Goal: Task Accomplishment & Management: Complete application form

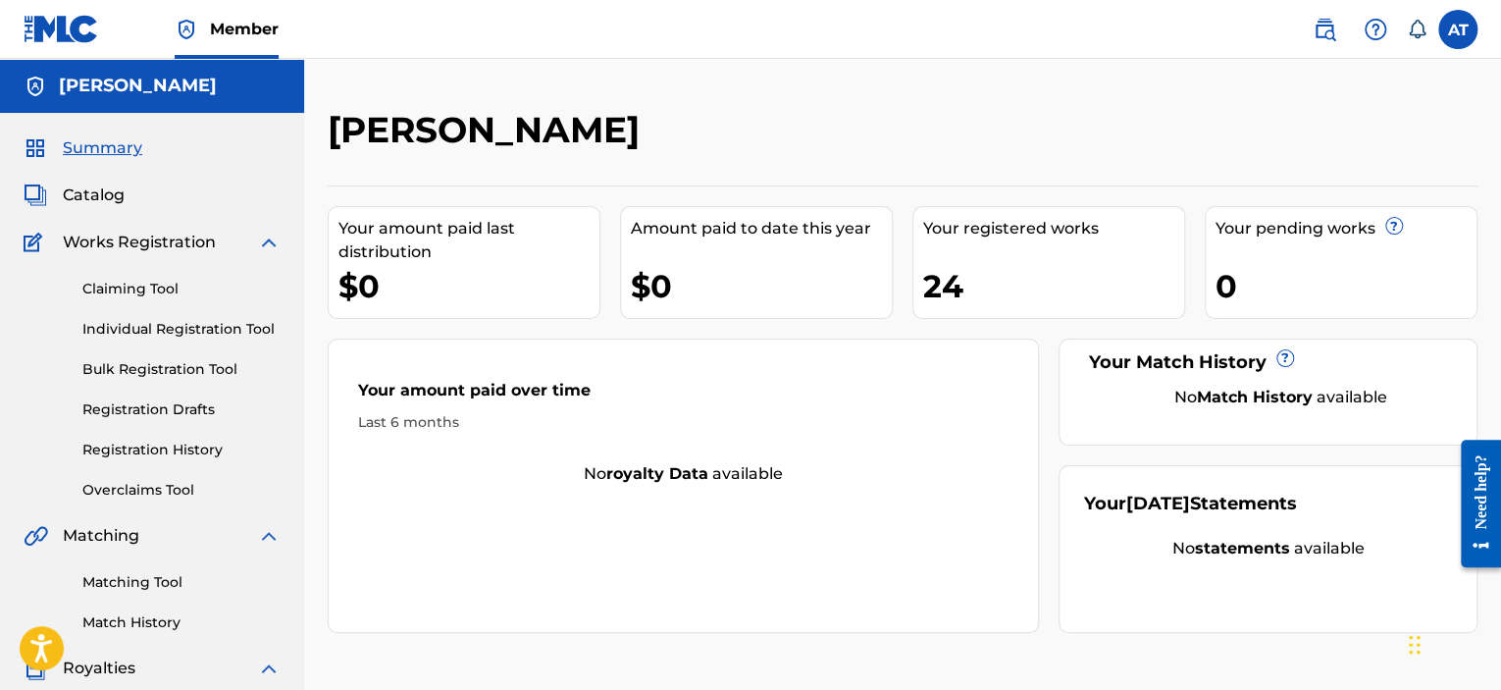
click at [192, 484] on link "Overclaims Tool" at bounding box center [181, 490] width 198 height 21
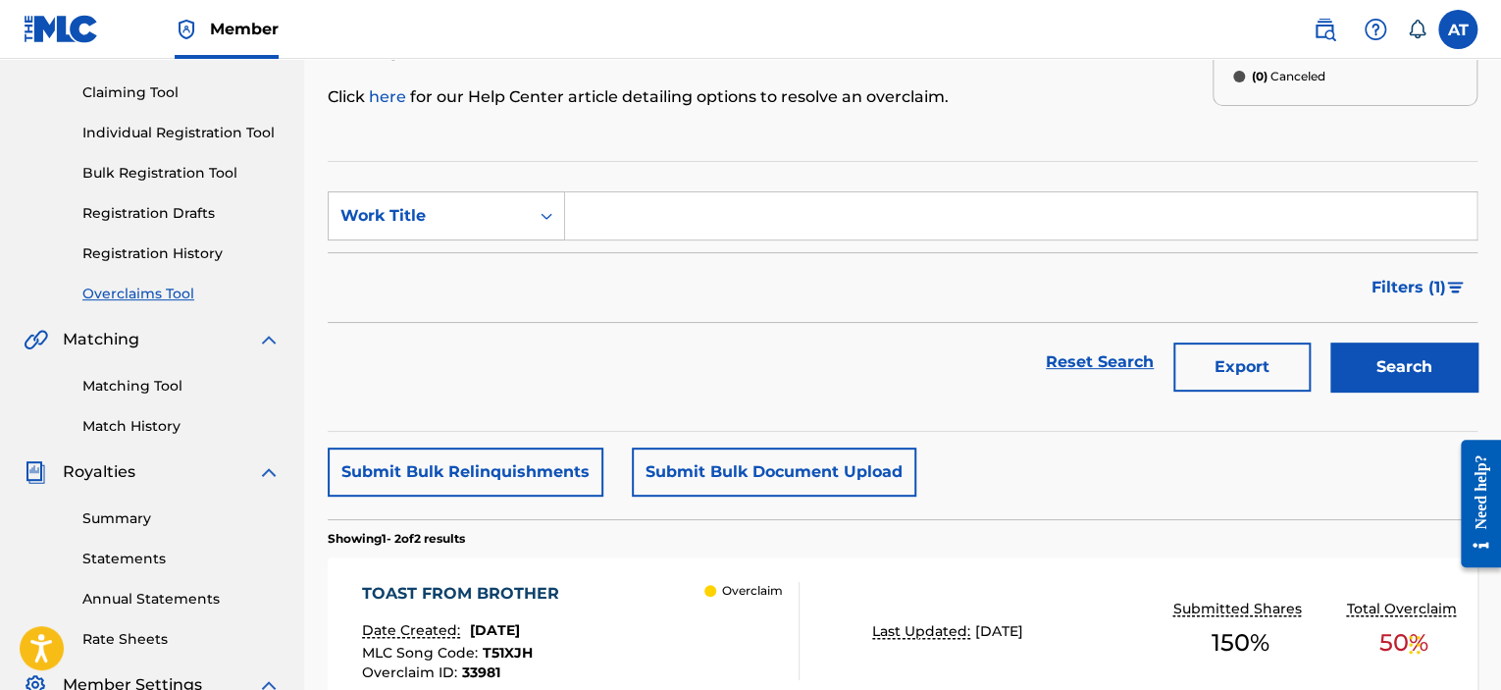
scroll to position [392, 0]
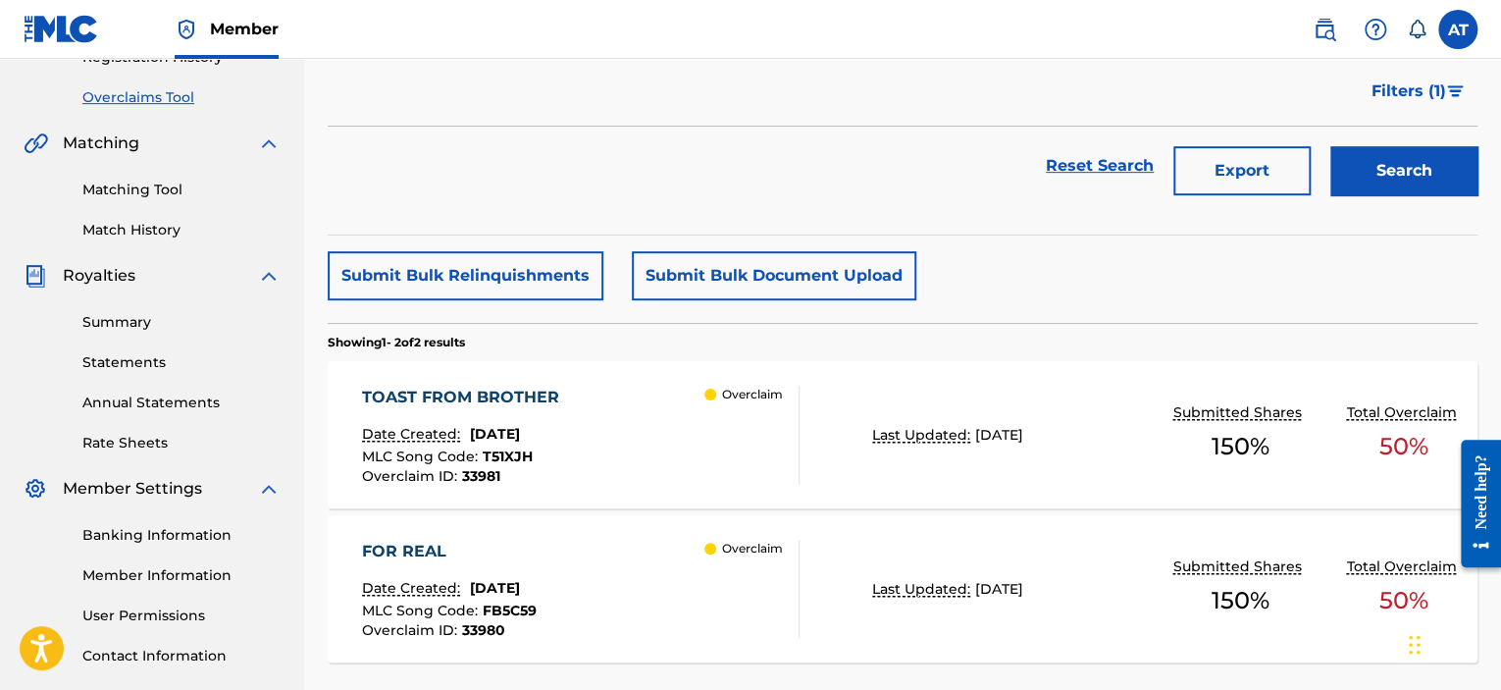
click at [493, 389] on div "TOAST FROM BROTHER" at bounding box center [465, 397] width 207 height 24
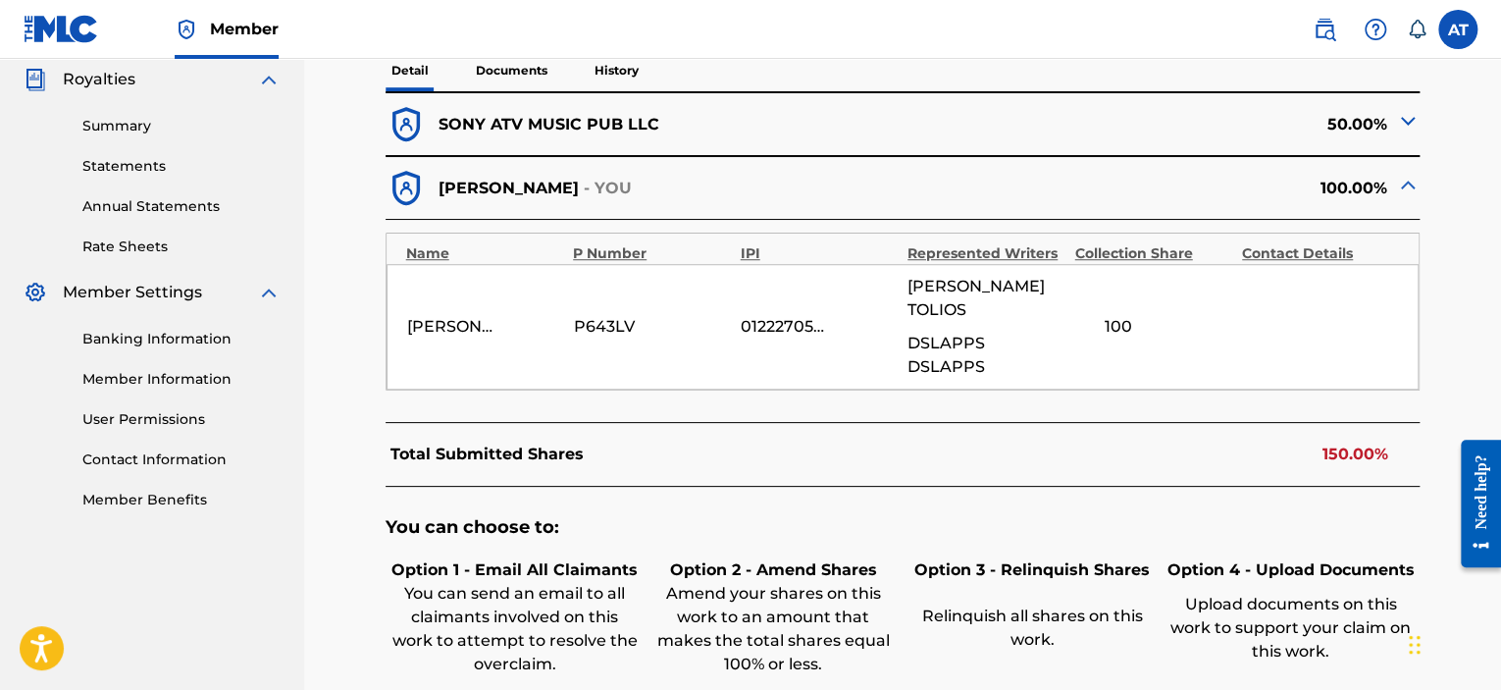
scroll to position [687, 0]
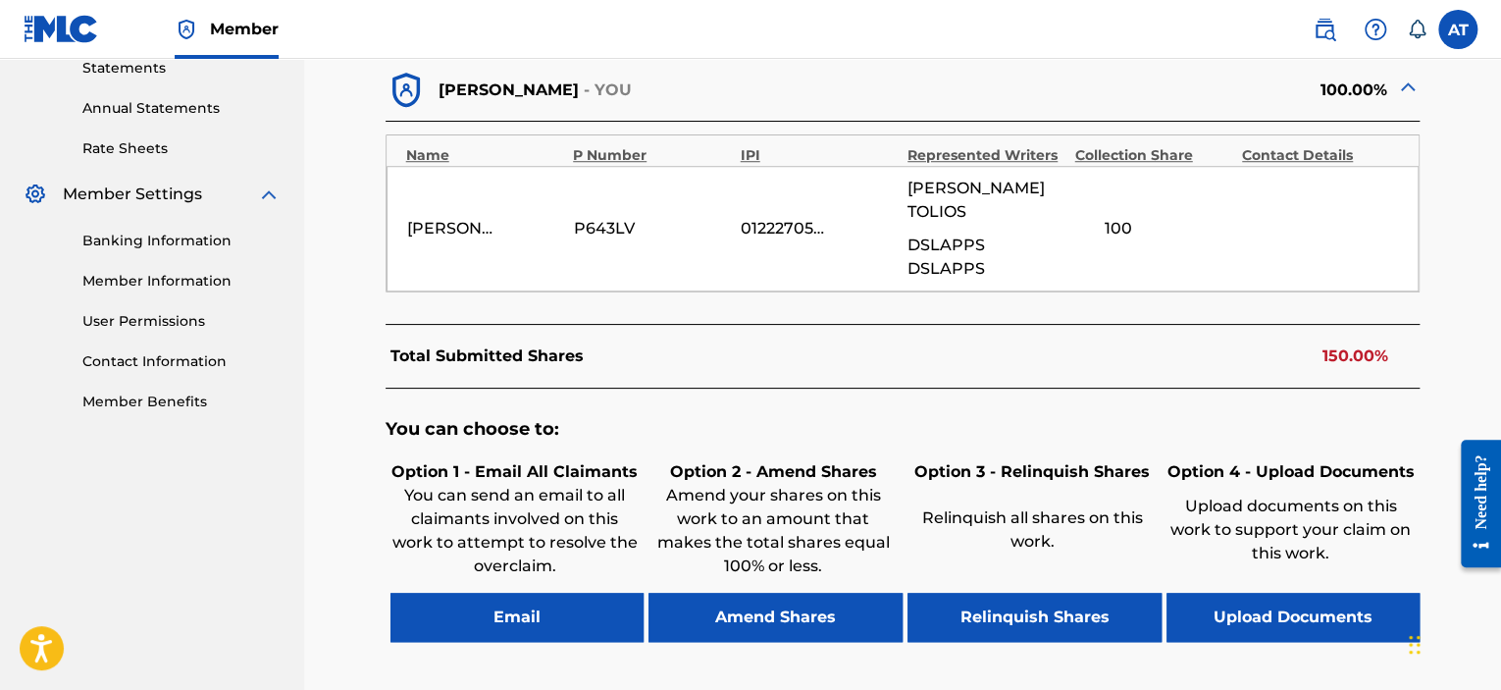
click at [736, 592] on button "Amend Shares" at bounding box center [775, 616] width 254 height 49
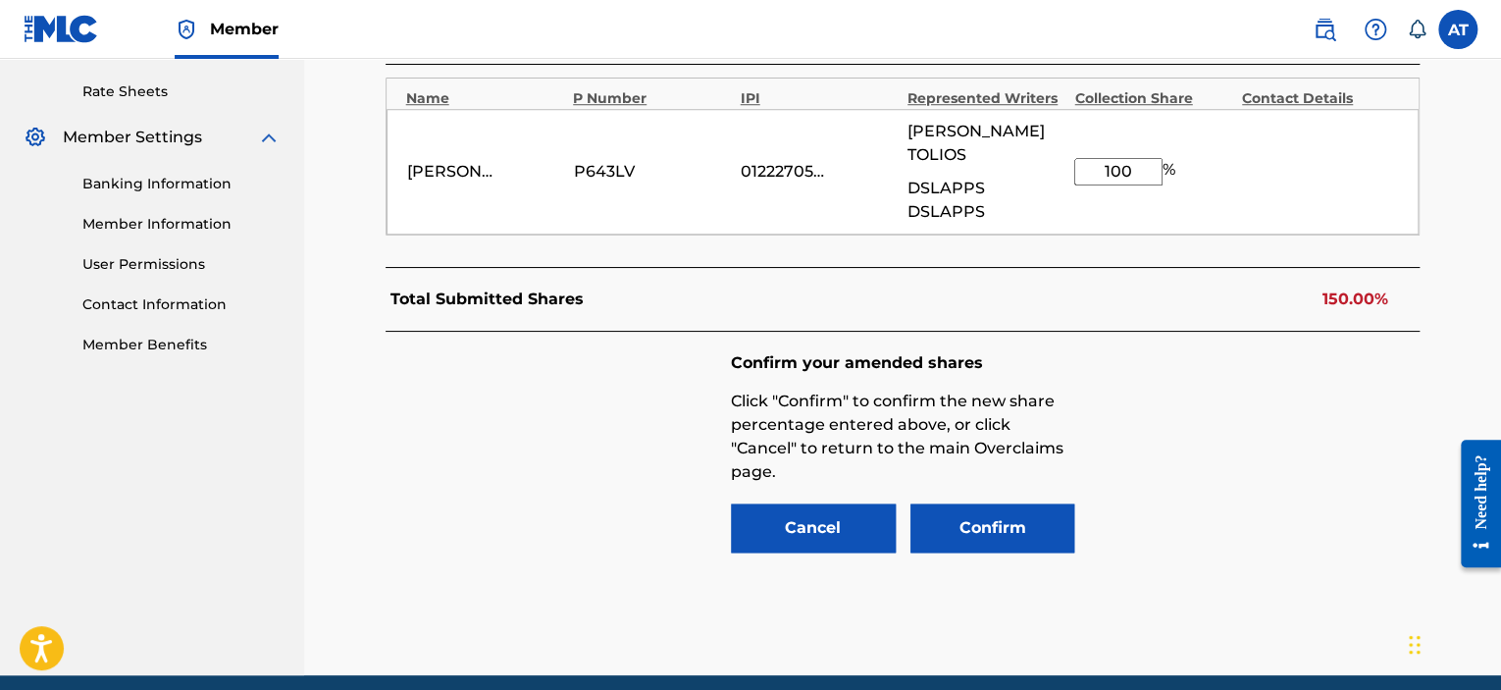
drag, startPoint x: 1134, startPoint y: 154, endPoint x: 1069, endPoint y: 162, distance: 65.2
click at [1070, 162] on div "[PERSON_NAME] P643LV 01222705297 [PERSON_NAME] DSLAPPS DSLAPPS 100 %" at bounding box center [902, 172] width 1033 height 126
type input "50"
click at [1219, 378] on div "Confirm your amended shares Click "Confirm" to confirm the new share percentage…" at bounding box center [902, 454] width 1035 height 245
click at [977, 504] on button "Confirm" at bounding box center [992, 527] width 165 height 49
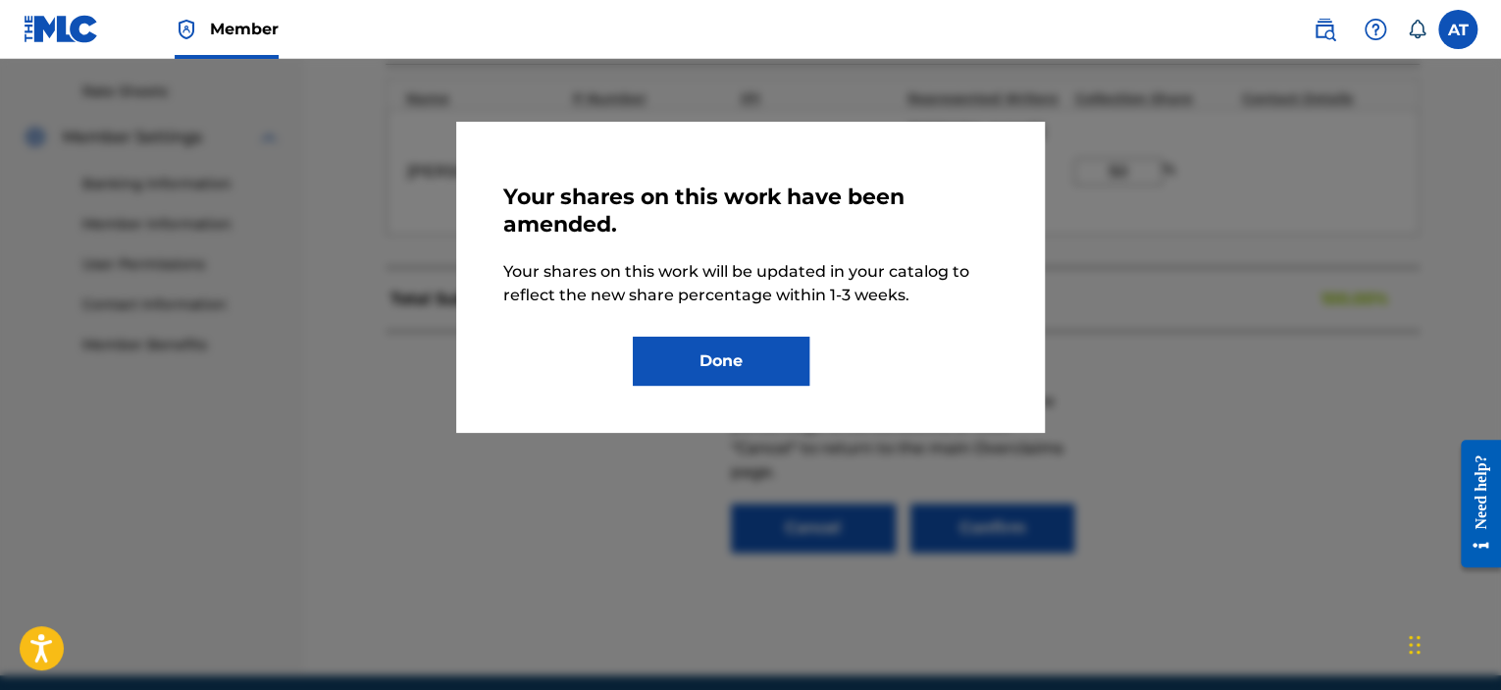
click at [721, 355] on button "Done" at bounding box center [721, 360] width 177 height 49
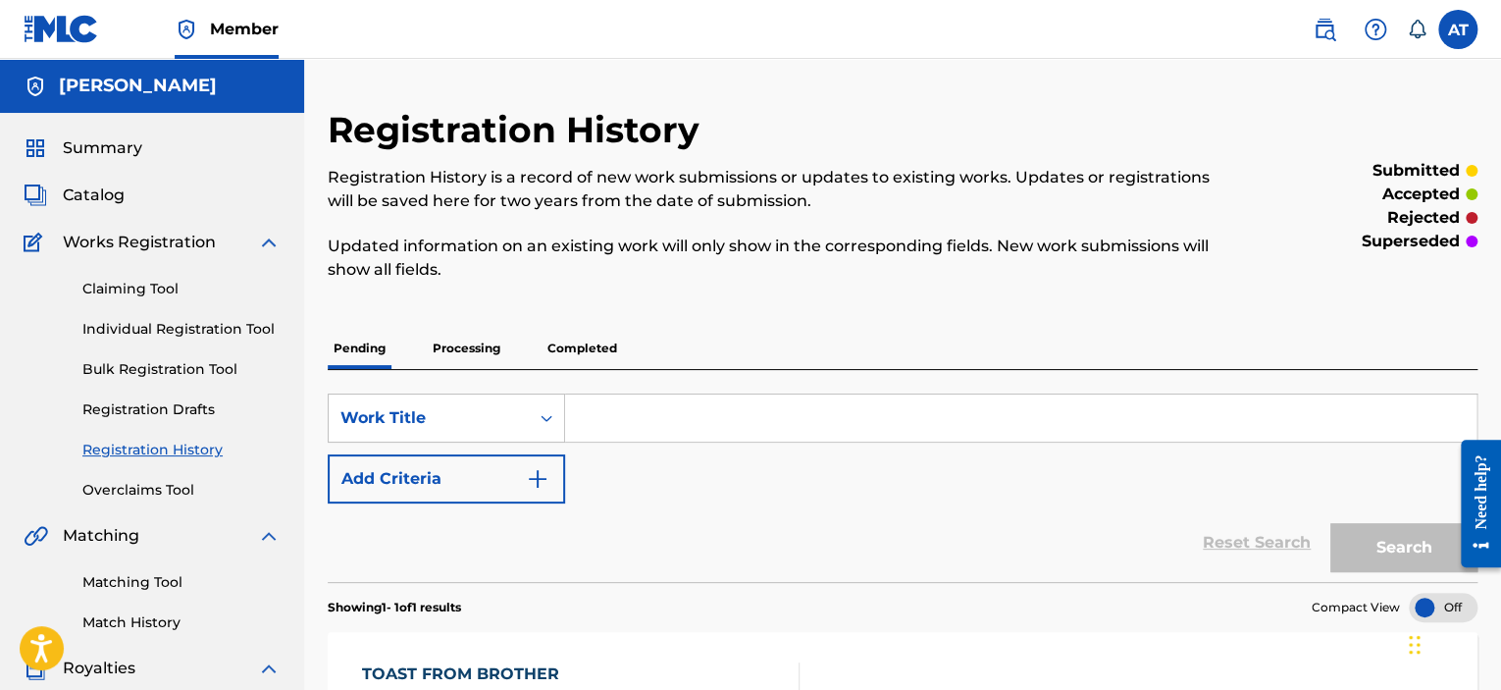
scroll to position [196, 0]
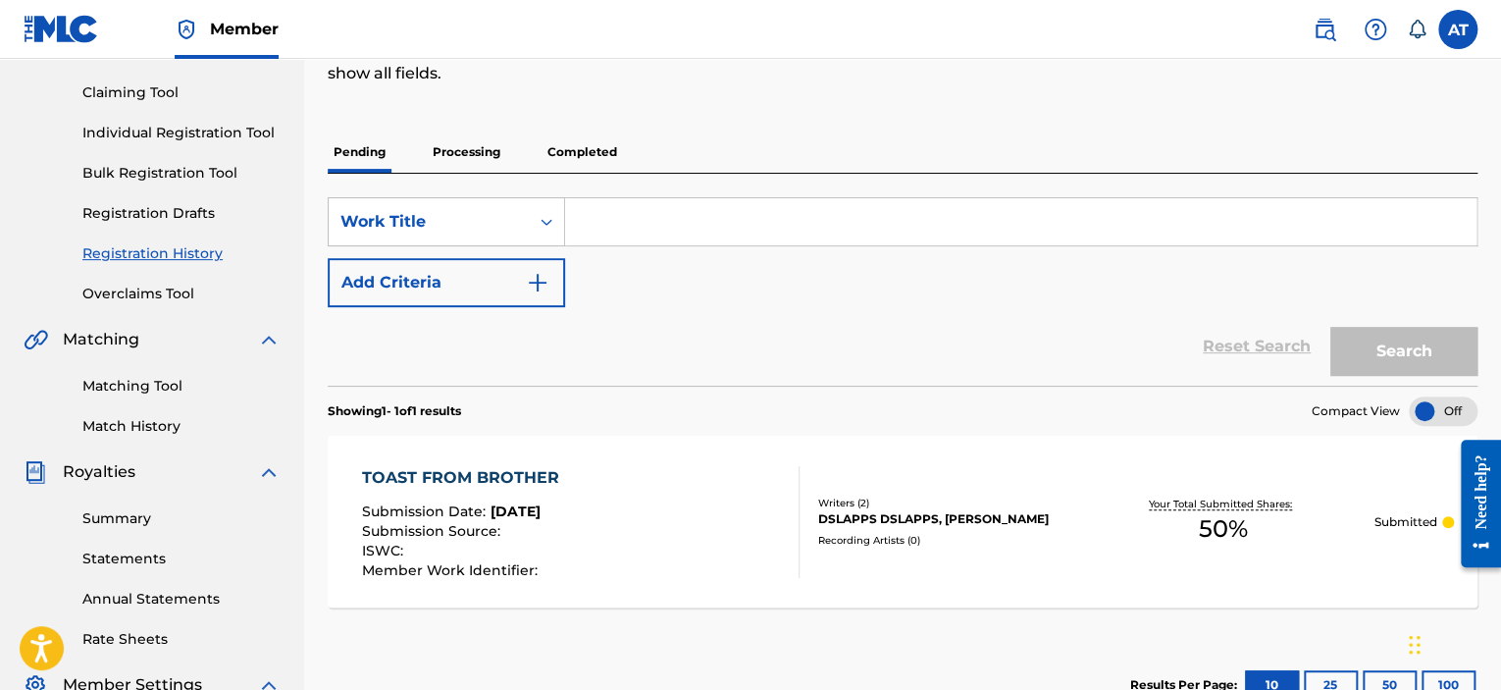
click at [535, 471] on div "TOAST FROM BROTHER" at bounding box center [465, 478] width 207 height 24
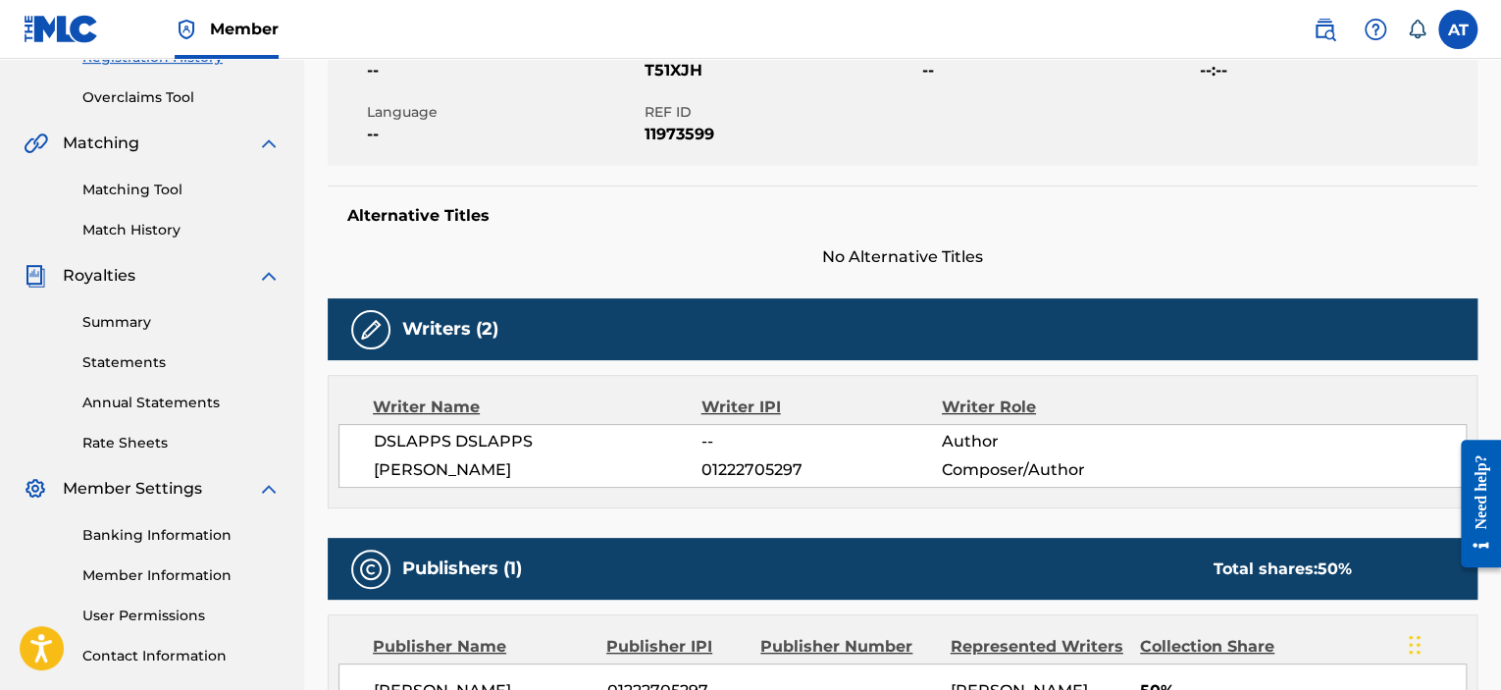
scroll to position [294, 0]
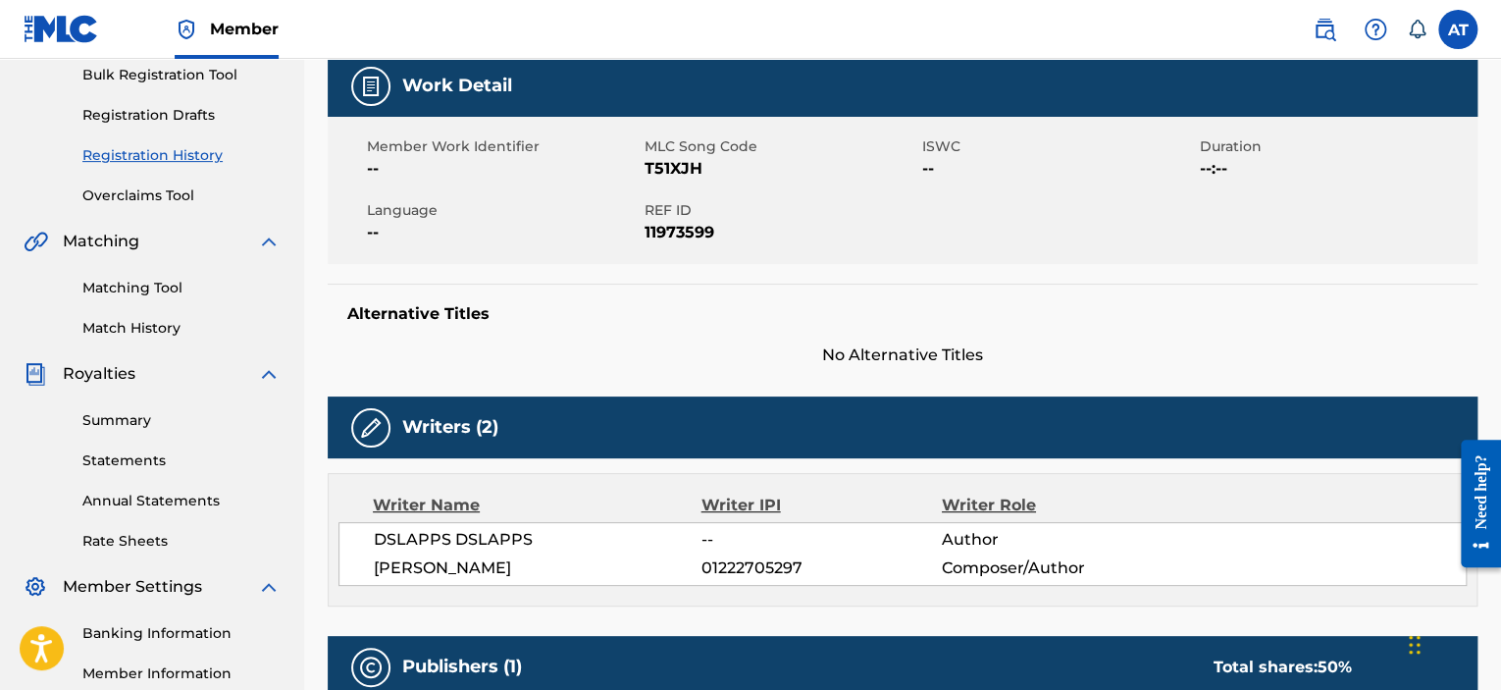
click at [175, 203] on link "Overclaims Tool" at bounding box center [181, 195] width 198 height 21
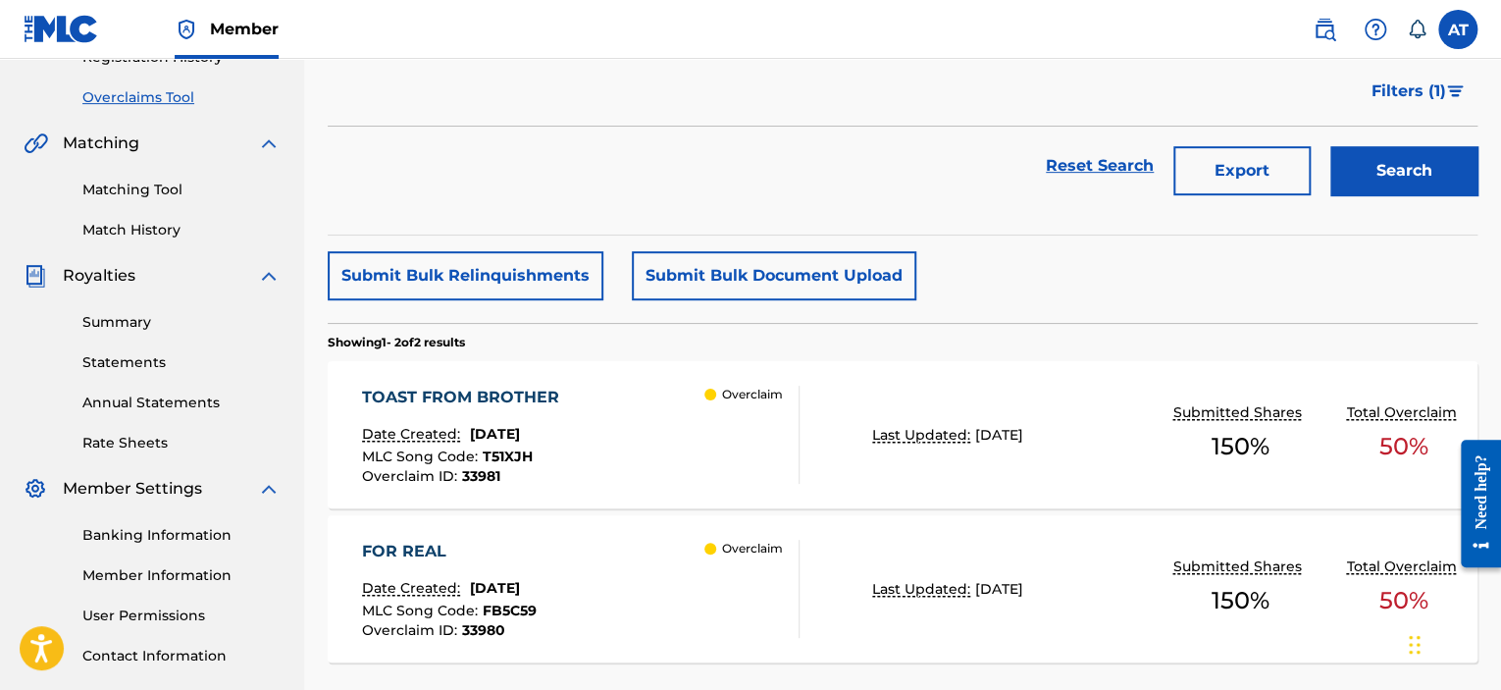
scroll to position [490, 0]
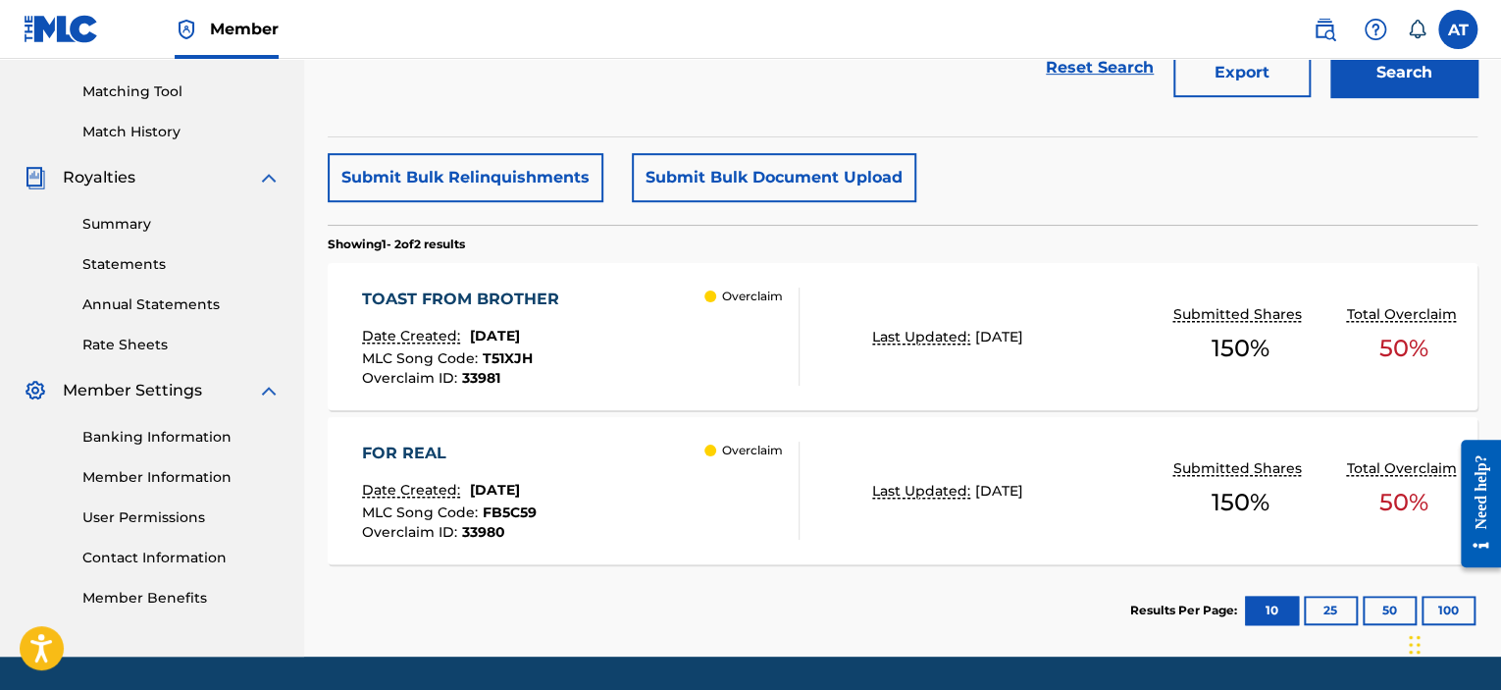
click at [412, 450] on div "FOR REAL" at bounding box center [449, 453] width 175 height 24
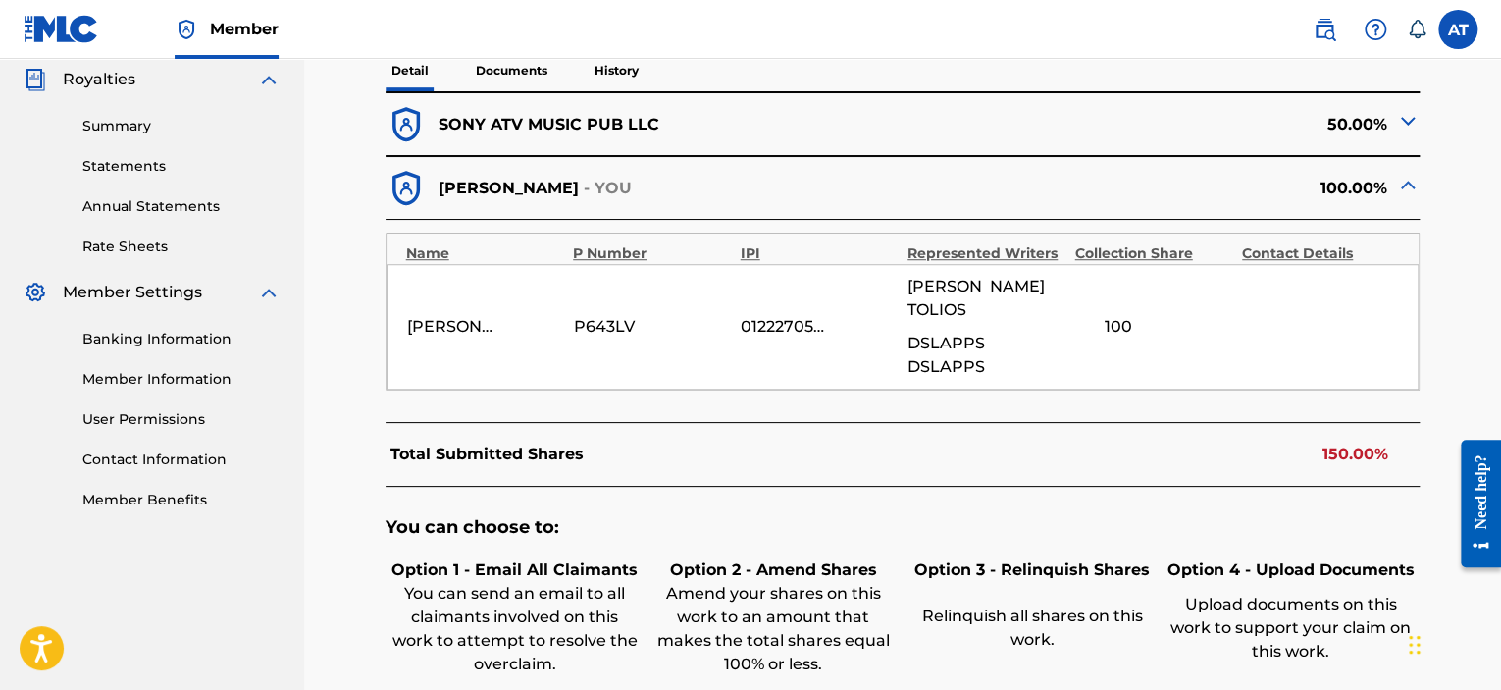
scroll to position [687, 0]
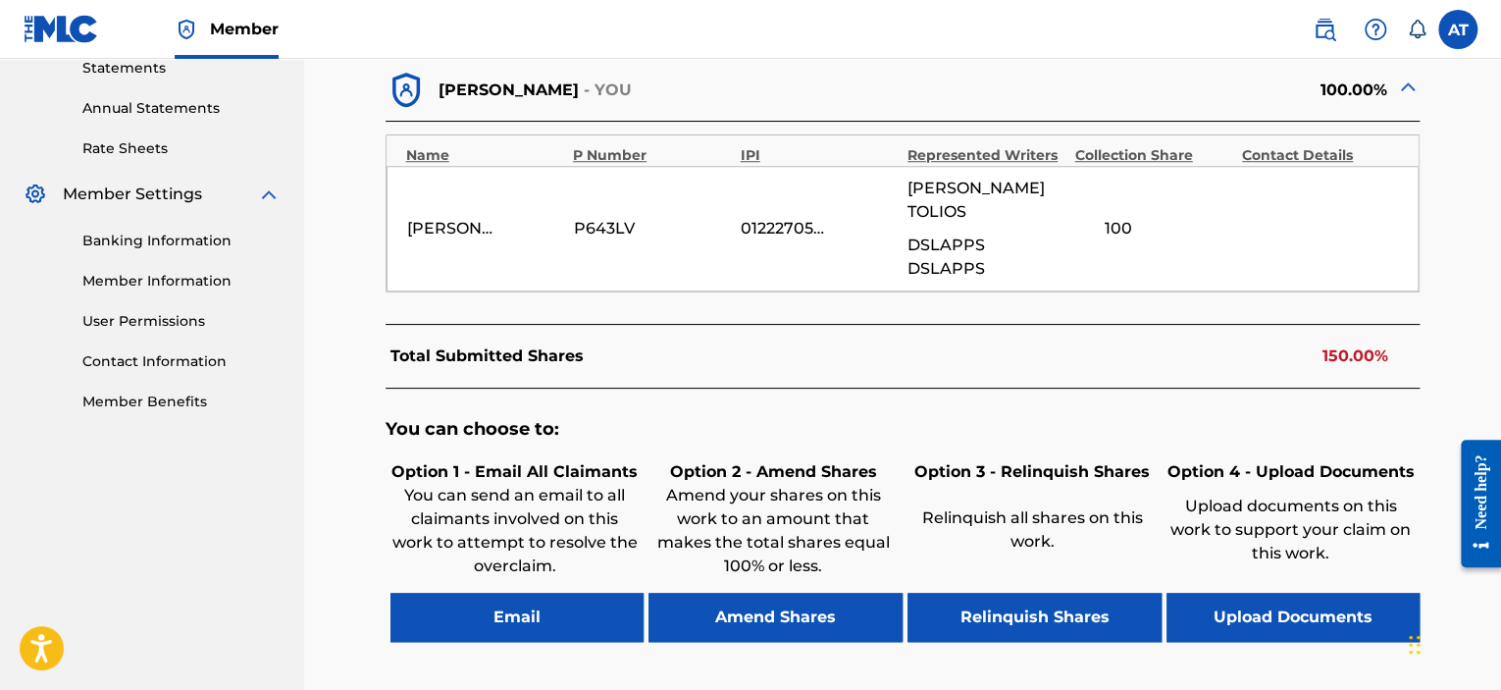
click at [785, 593] on button "Amend Shares" at bounding box center [775, 616] width 254 height 49
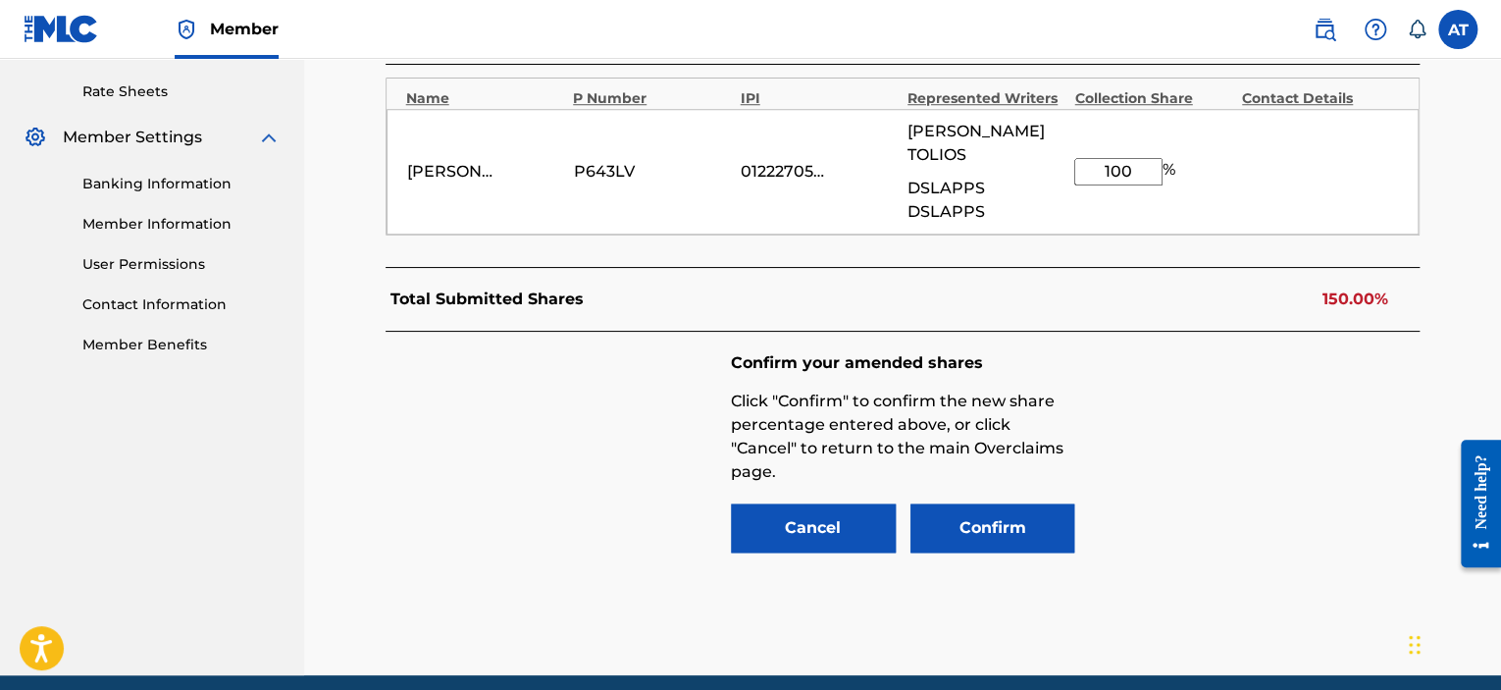
drag, startPoint x: 1133, startPoint y: 153, endPoint x: 867, endPoint y: 189, distance: 268.3
click at [872, 188] on div "[PERSON_NAME] P643LV 01222705297 [PERSON_NAME] DSLAPPS DSLAPPS 100 %" at bounding box center [902, 172] width 1033 height 126
type input "50"
click at [1248, 352] on div "Confirm your amended shares Click "Confirm" to confirm the new share percentage…" at bounding box center [902, 454] width 1035 height 245
click at [965, 508] on button "Confirm" at bounding box center [992, 527] width 165 height 49
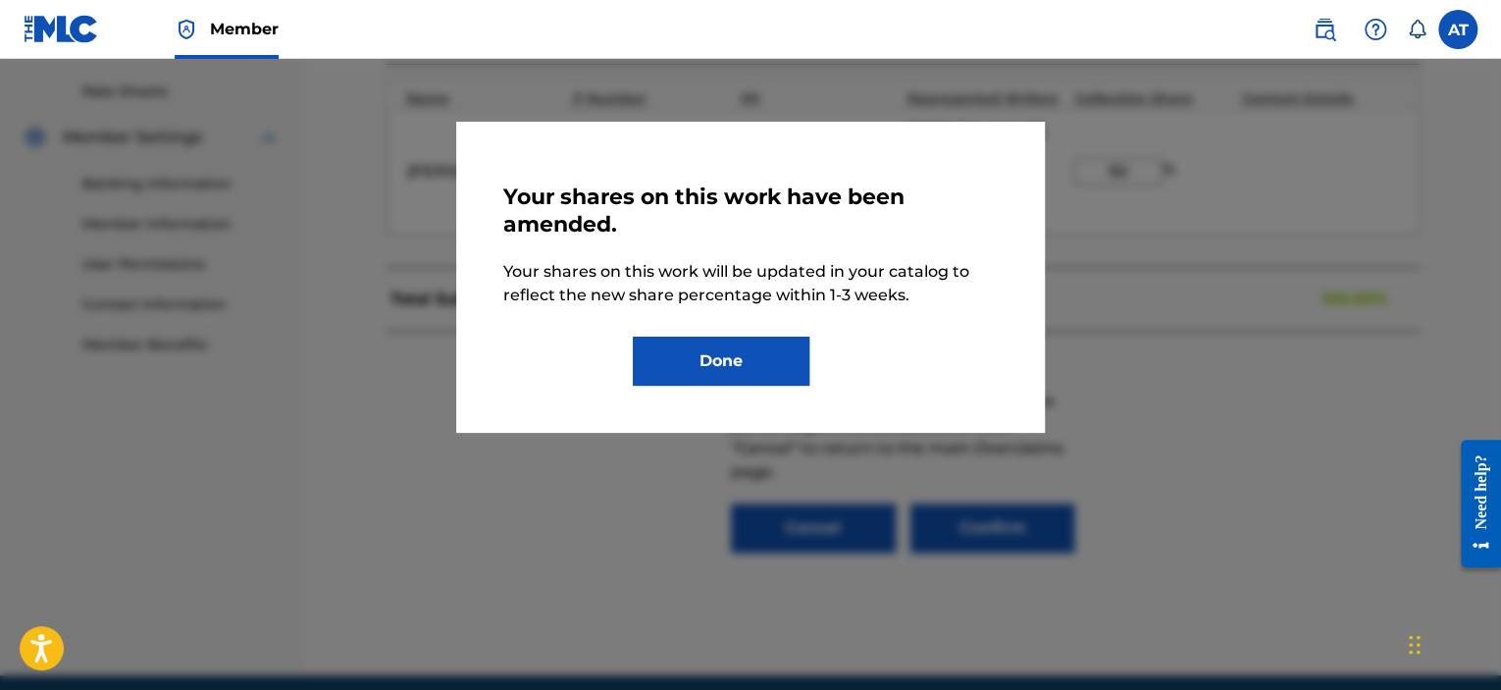
click at [753, 364] on button "Done" at bounding box center [721, 360] width 177 height 49
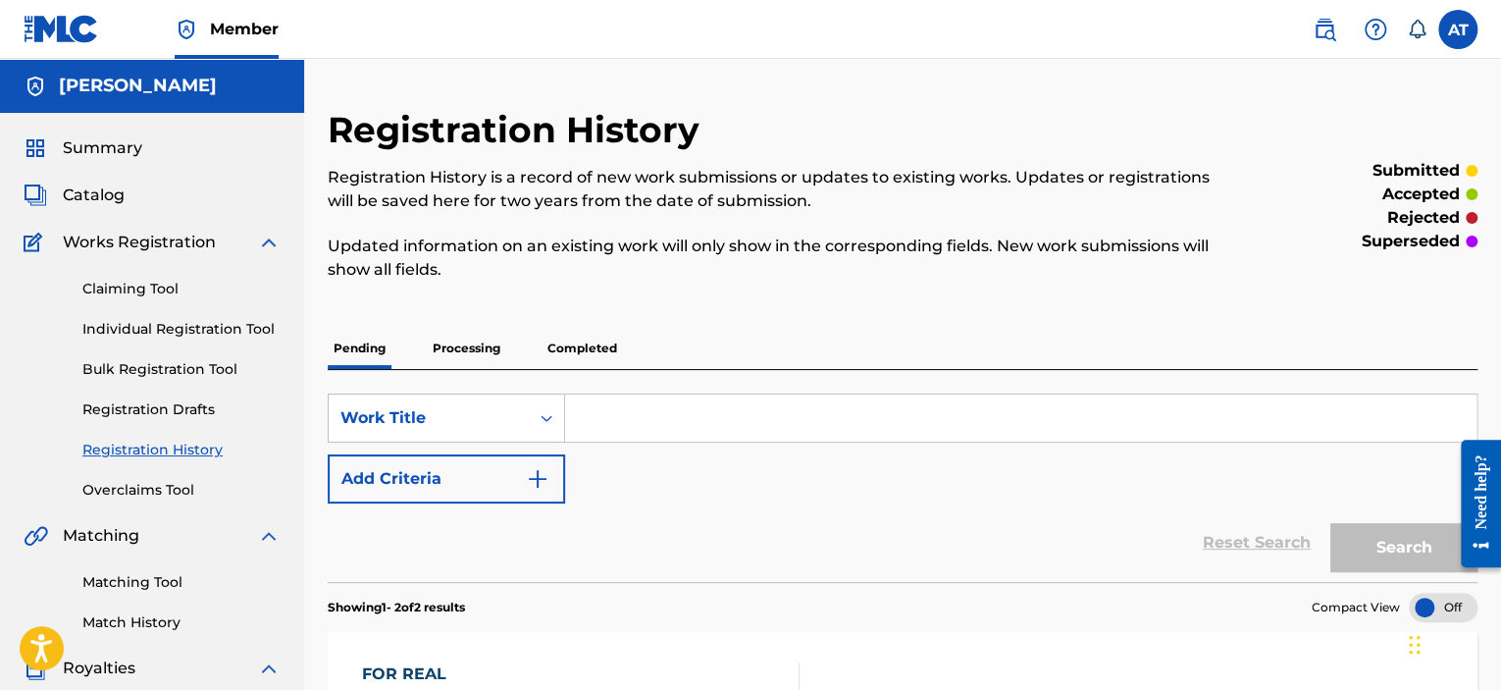
click at [130, 493] on link "Overclaims Tool" at bounding box center [181, 490] width 198 height 21
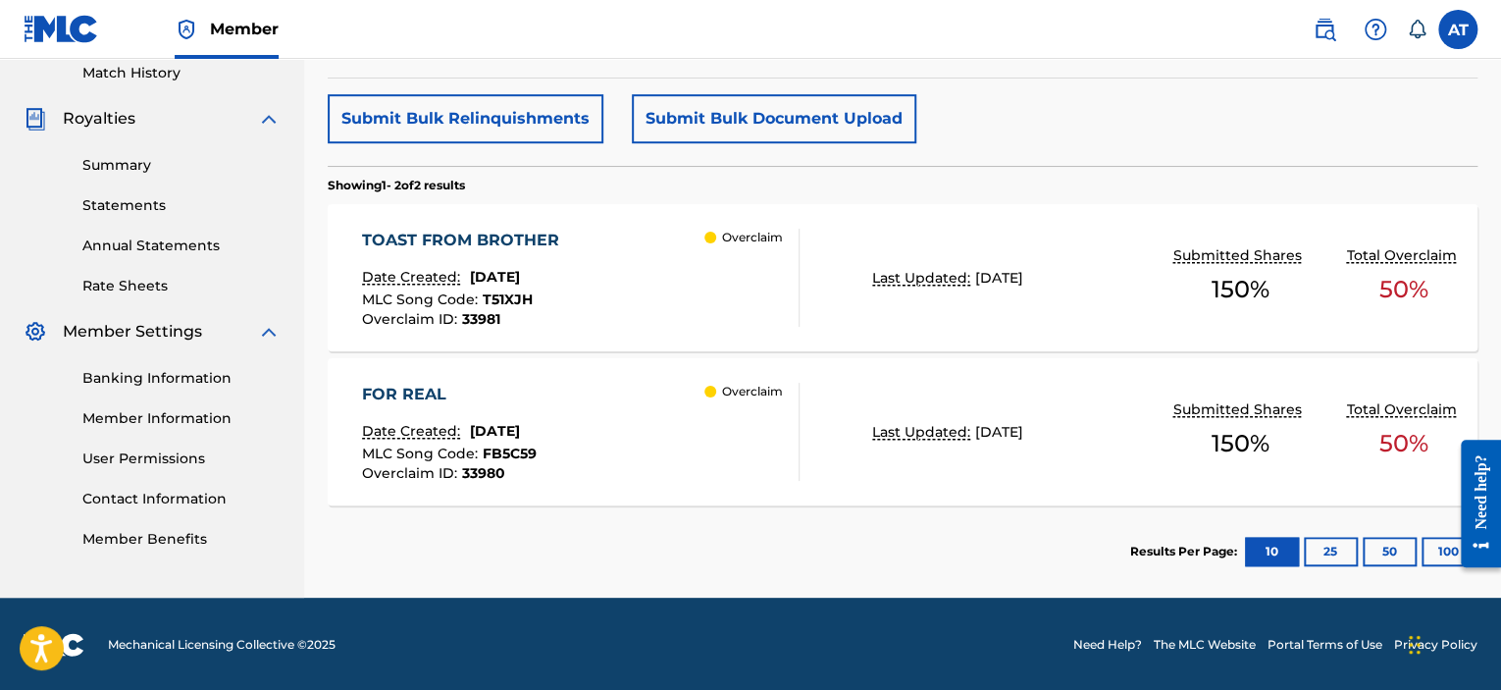
scroll to position [59, 0]
